Goal: Task Accomplishment & Management: Use online tool/utility

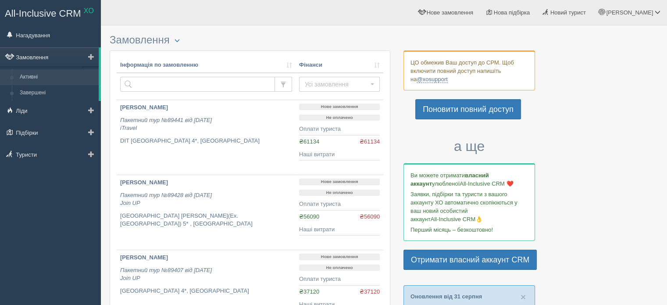
click at [54, 50] on link "Замовлення" at bounding box center [49, 56] width 99 height 19
click at [49, 50] on link "Замовлення" at bounding box center [49, 56] width 99 height 19
click at [90, 54] on span at bounding box center [91, 56] width 6 height 6
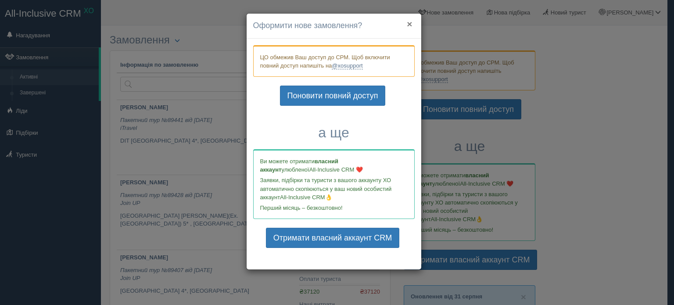
click at [409, 25] on button "×" at bounding box center [409, 23] width 5 height 9
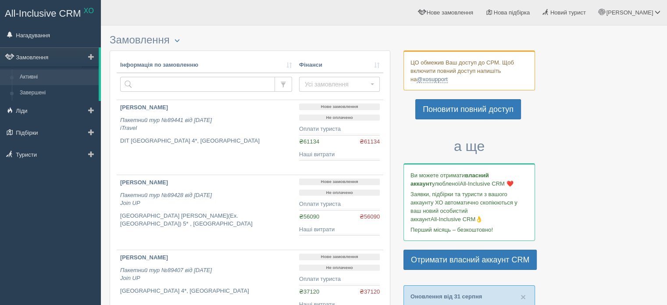
click at [90, 56] on span at bounding box center [91, 56] width 6 height 6
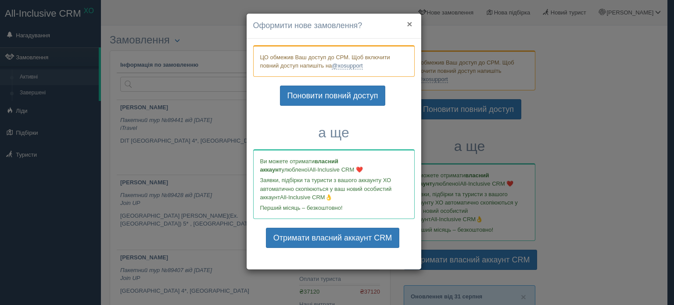
click at [409, 22] on button "×" at bounding box center [409, 23] width 5 height 9
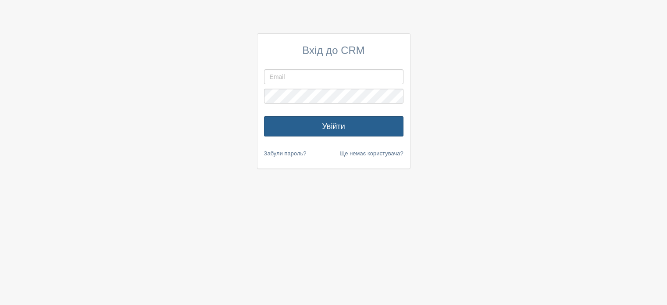
type input "[PERSON_NAME][EMAIL_ADDRESS][DOMAIN_NAME]"
click at [346, 129] on button "Увійти" at bounding box center [333, 126] width 139 height 20
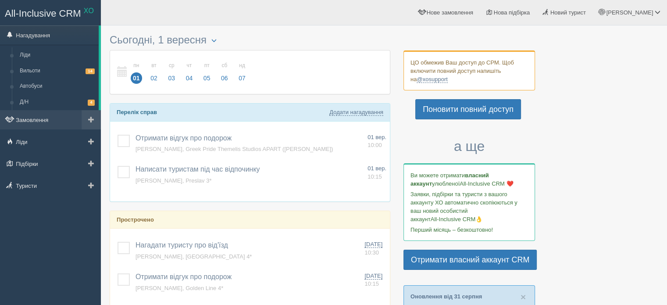
click at [88, 121] on span at bounding box center [91, 119] width 6 height 6
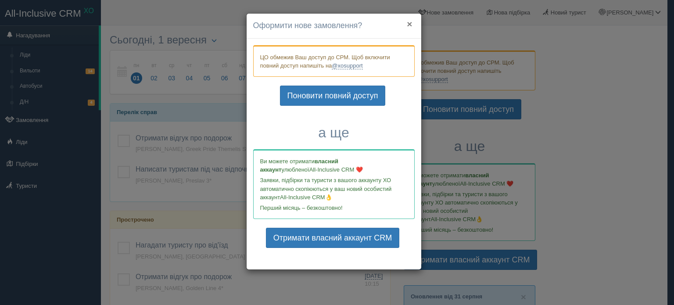
click at [410, 24] on button "×" at bounding box center [409, 23] width 5 height 9
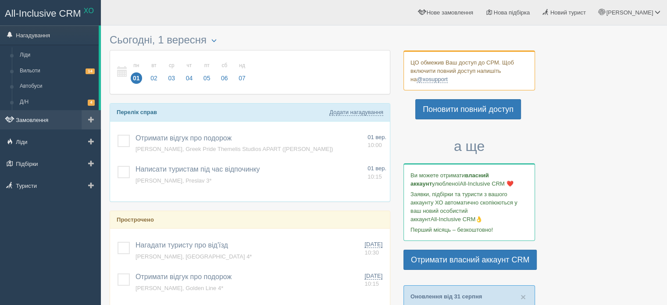
click at [49, 121] on link "Замовлення" at bounding box center [50, 119] width 101 height 19
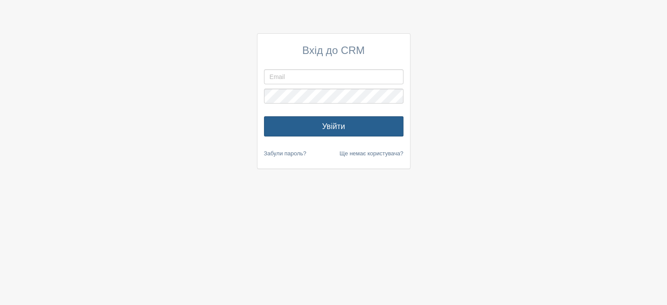
type input "diana.xosmilatour+xo@gmail.com"
click at [330, 133] on button "Увійти" at bounding box center [333, 126] width 139 height 20
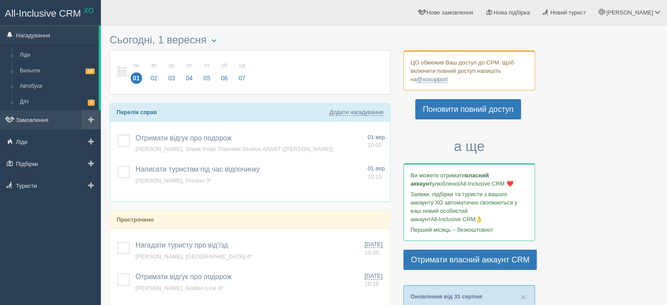
click at [89, 124] on link at bounding box center [91, 119] width 19 height 19
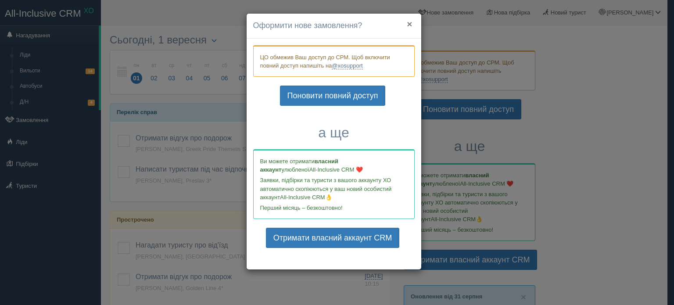
click at [410, 26] on button "×" at bounding box center [409, 23] width 5 height 9
